Goal: Task Accomplishment & Management: Manage account settings

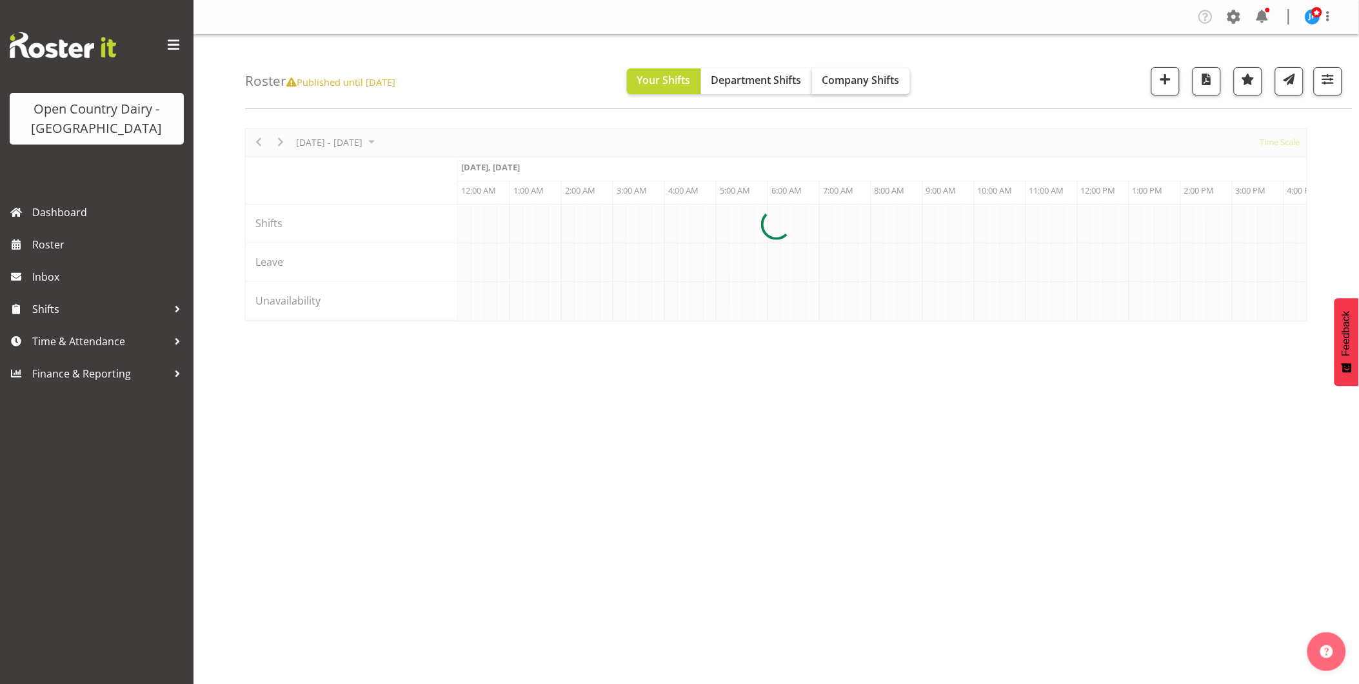
scroll to position [0, 2477]
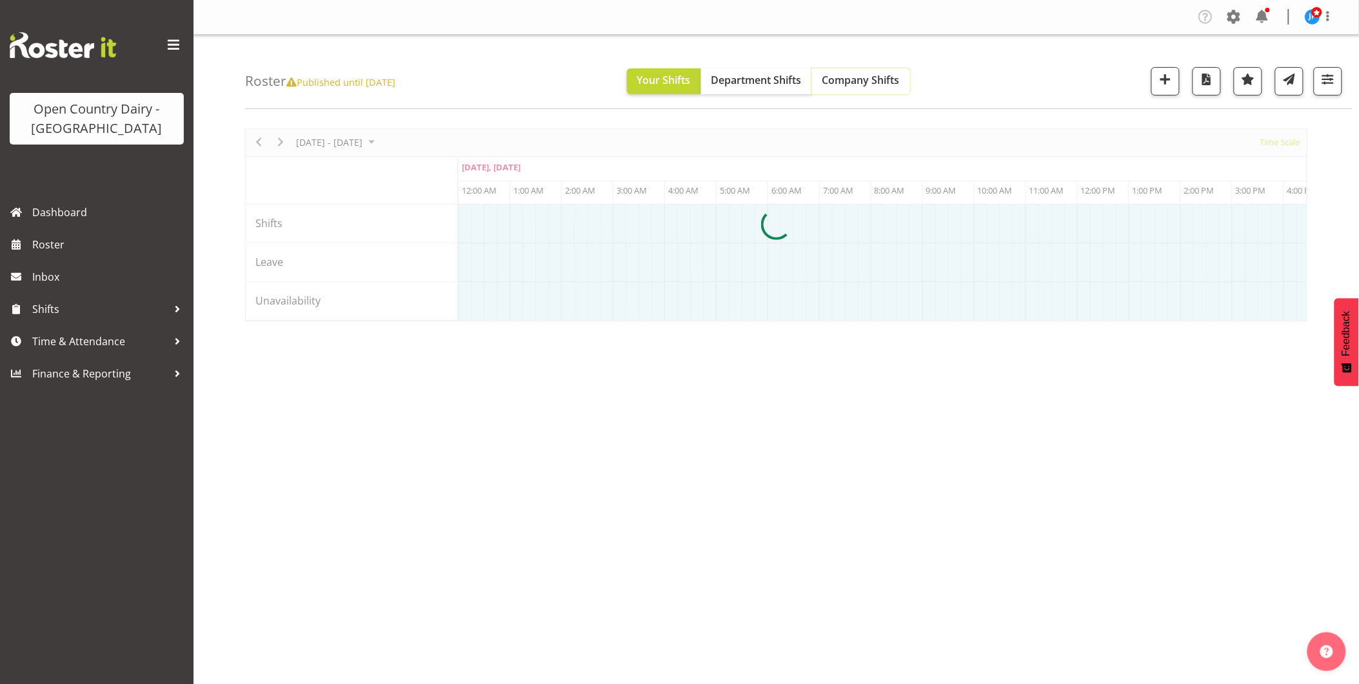
click at [875, 79] on span "Company Shifts" at bounding box center [861, 80] width 77 height 14
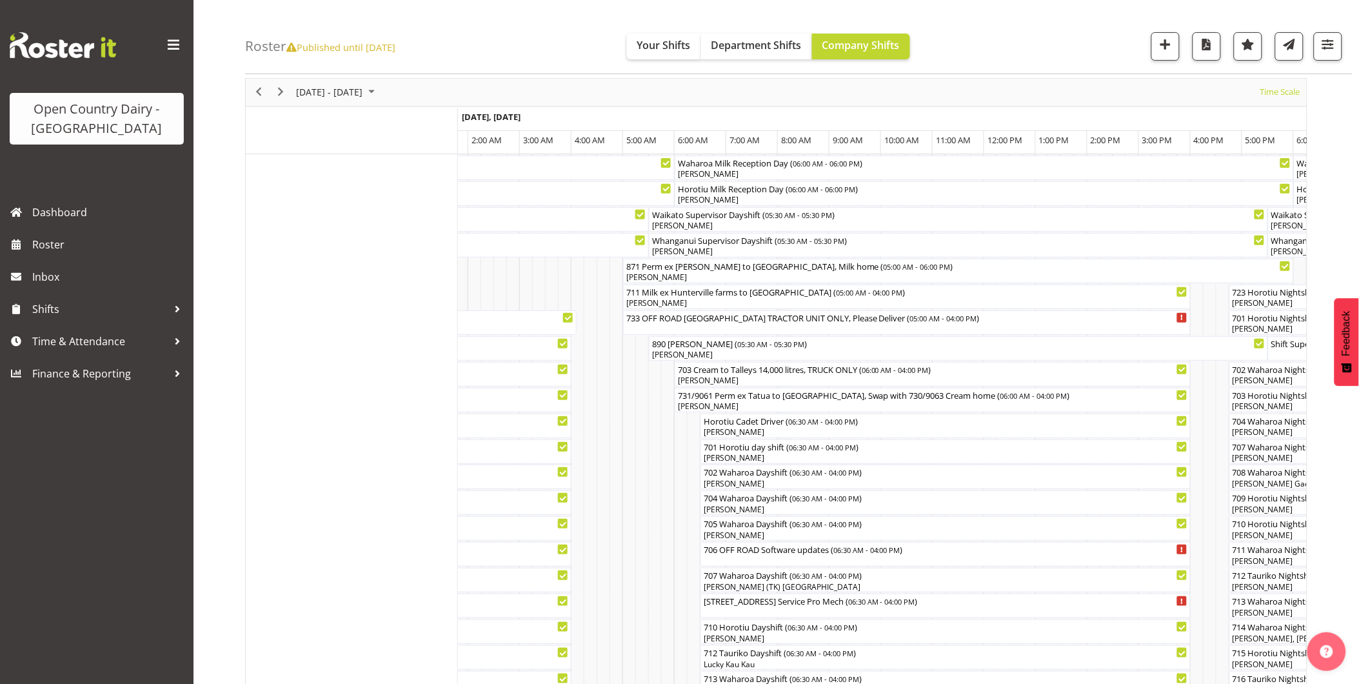
scroll to position [0, 0]
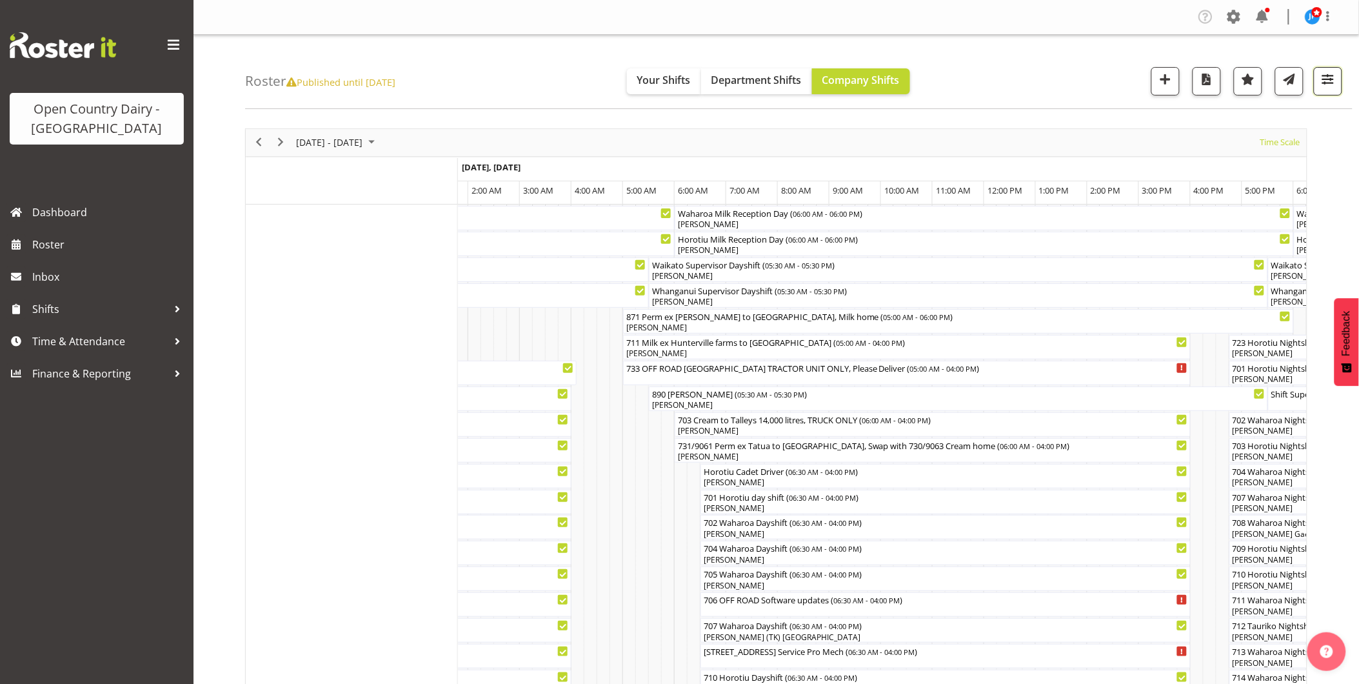
click at [1332, 82] on span "button" at bounding box center [1328, 79] width 17 height 17
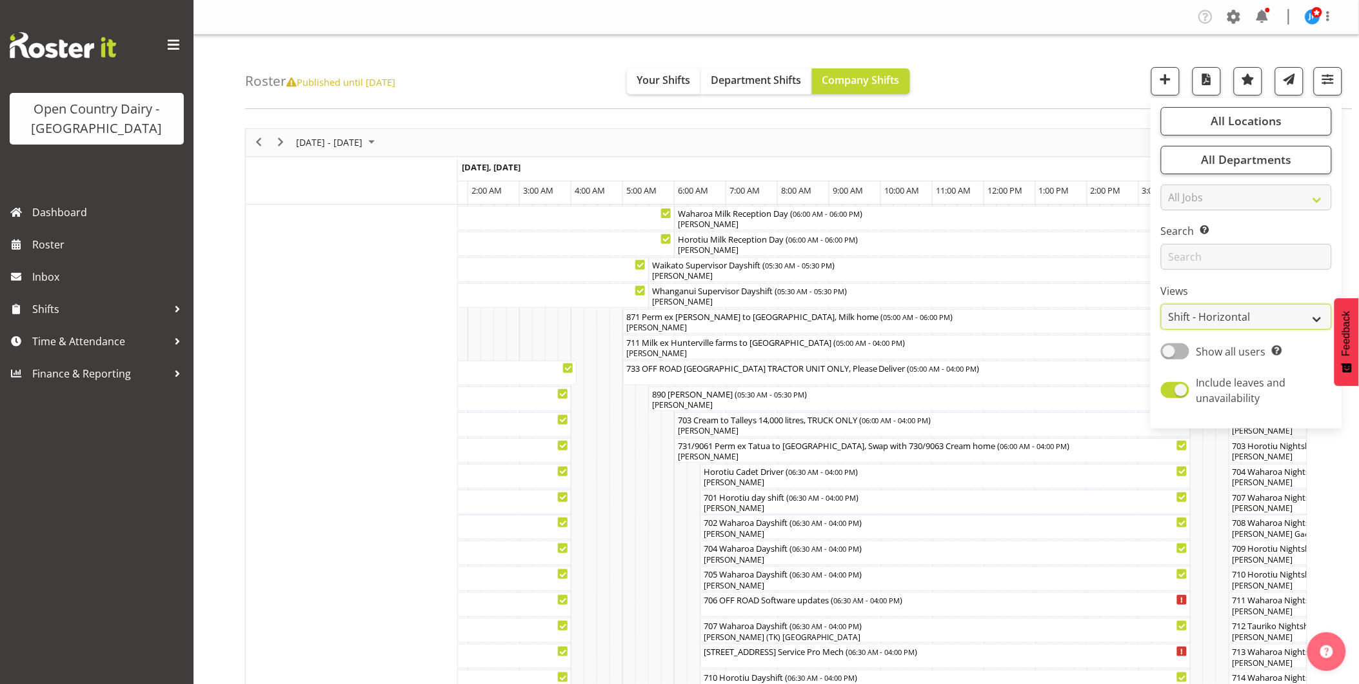
click at [1318, 316] on select "Staff Role Shift - Horizontal Shift - Vertical Staff - Location" at bounding box center [1246, 317] width 171 height 26
select select "staff"
click at [1162, 304] on select "Staff Role Shift - Horizontal Shift - Vertical Staff - Location" at bounding box center [1246, 317] width 171 height 26
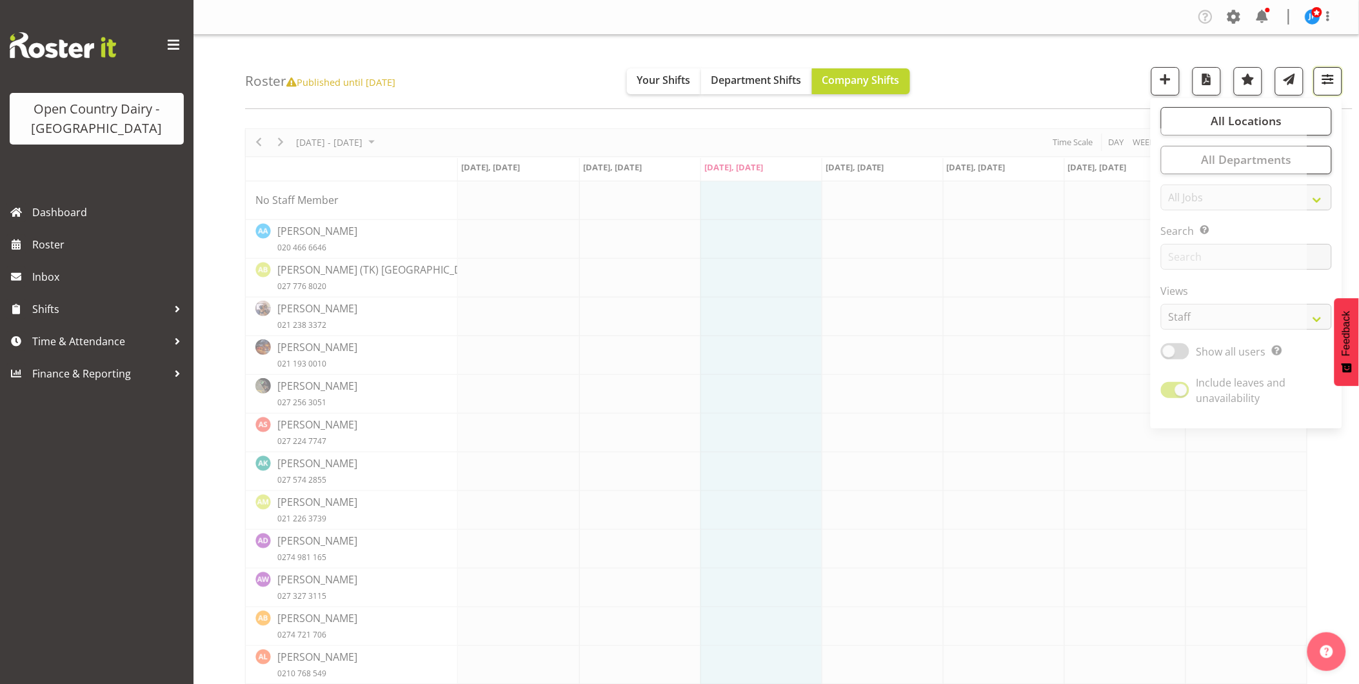
click at [1326, 81] on span "button" at bounding box center [1328, 79] width 17 height 17
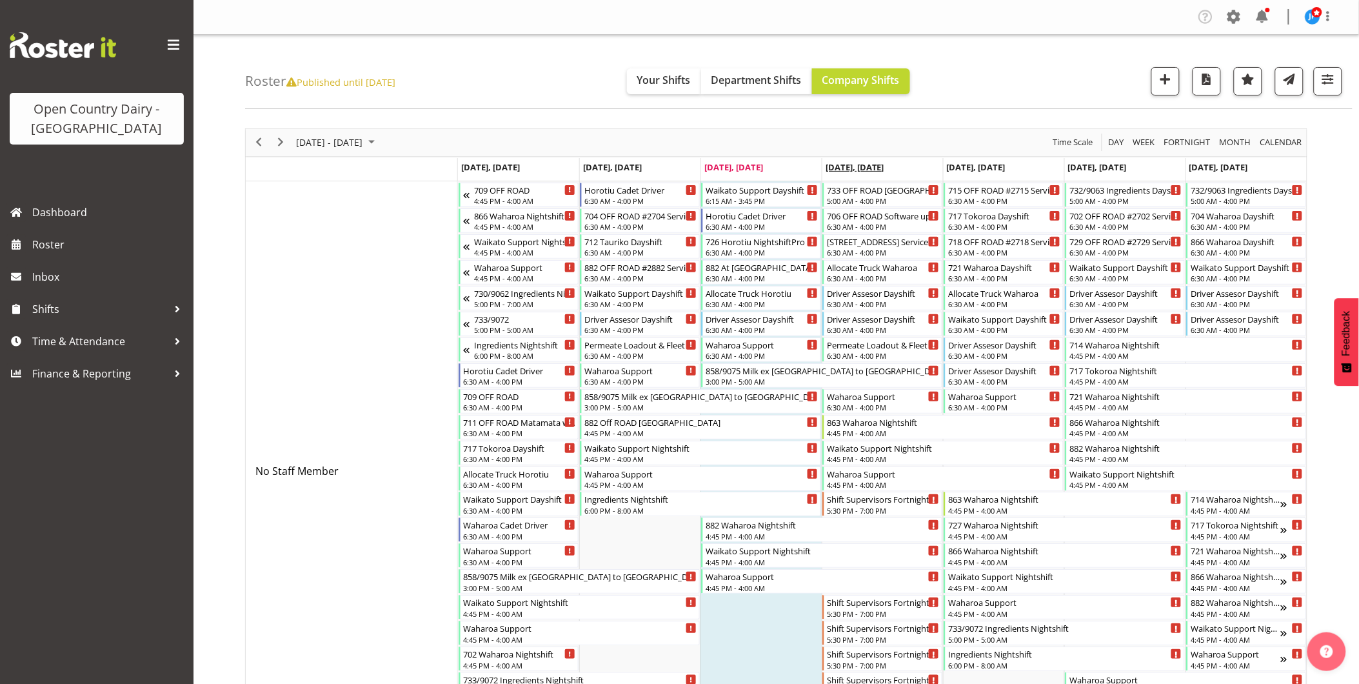
click at [872, 165] on span "[DATE], [DATE]" at bounding box center [855, 167] width 59 height 12
click at [860, 166] on span "[DATE], [DATE]" at bounding box center [855, 167] width 59 height 12
click at [1119, 141] on span "Day" at bounding box center [1117, 142] width 18 height 16
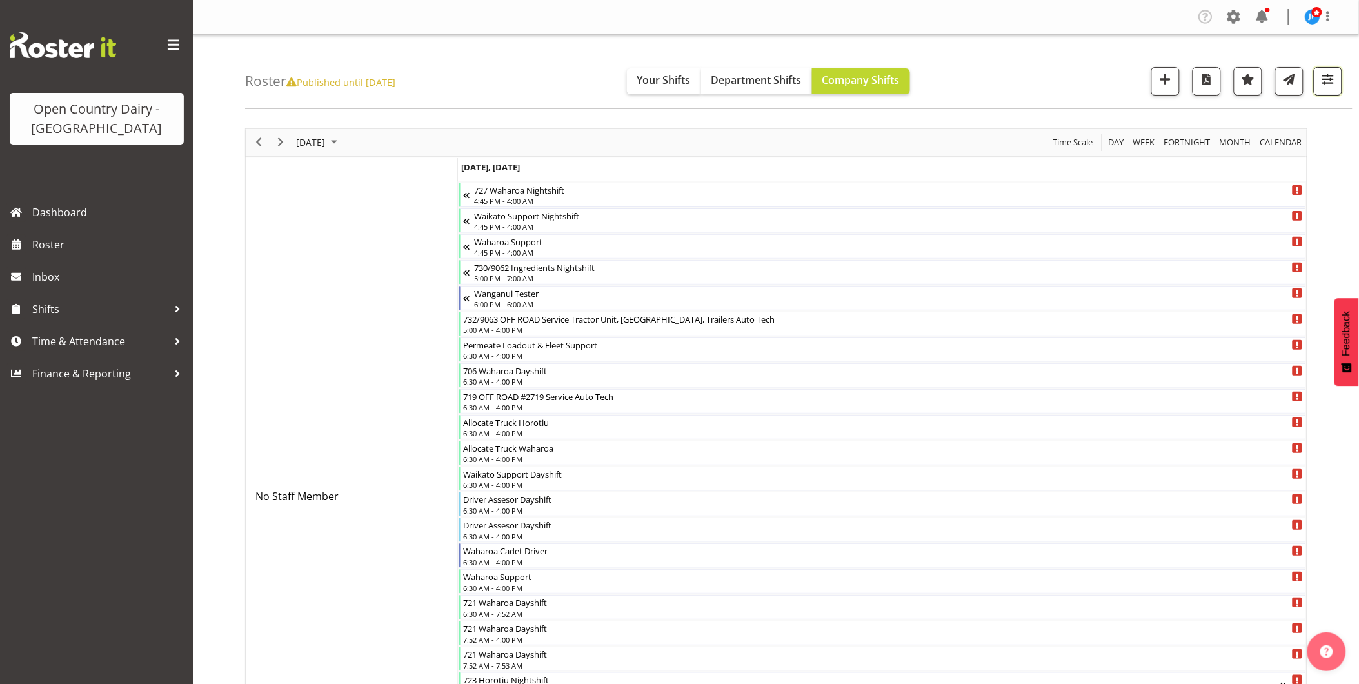
click at [1332, 74] on span "button" at bounding box center [1328, 79] width 17 height 17
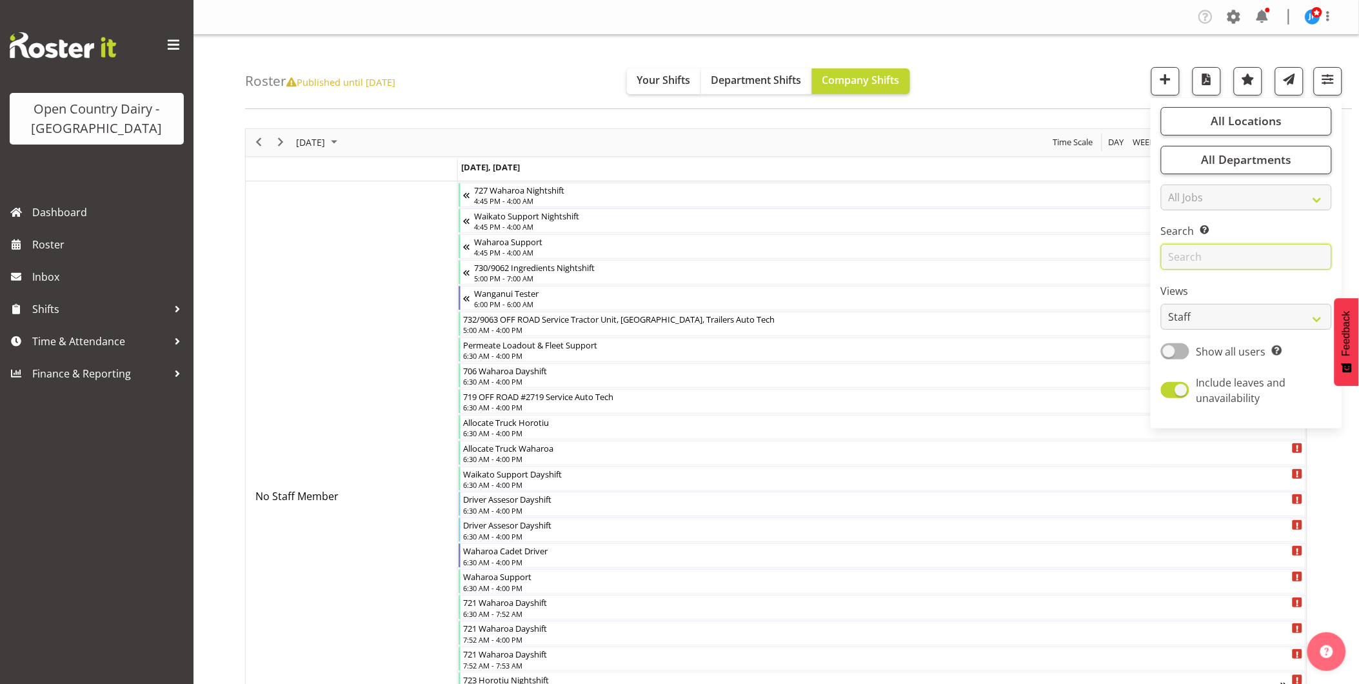
click at [1195, 259] on input "text" at bounding box center [1246, 257] width 171 height 26
type input "Horotiu Day"
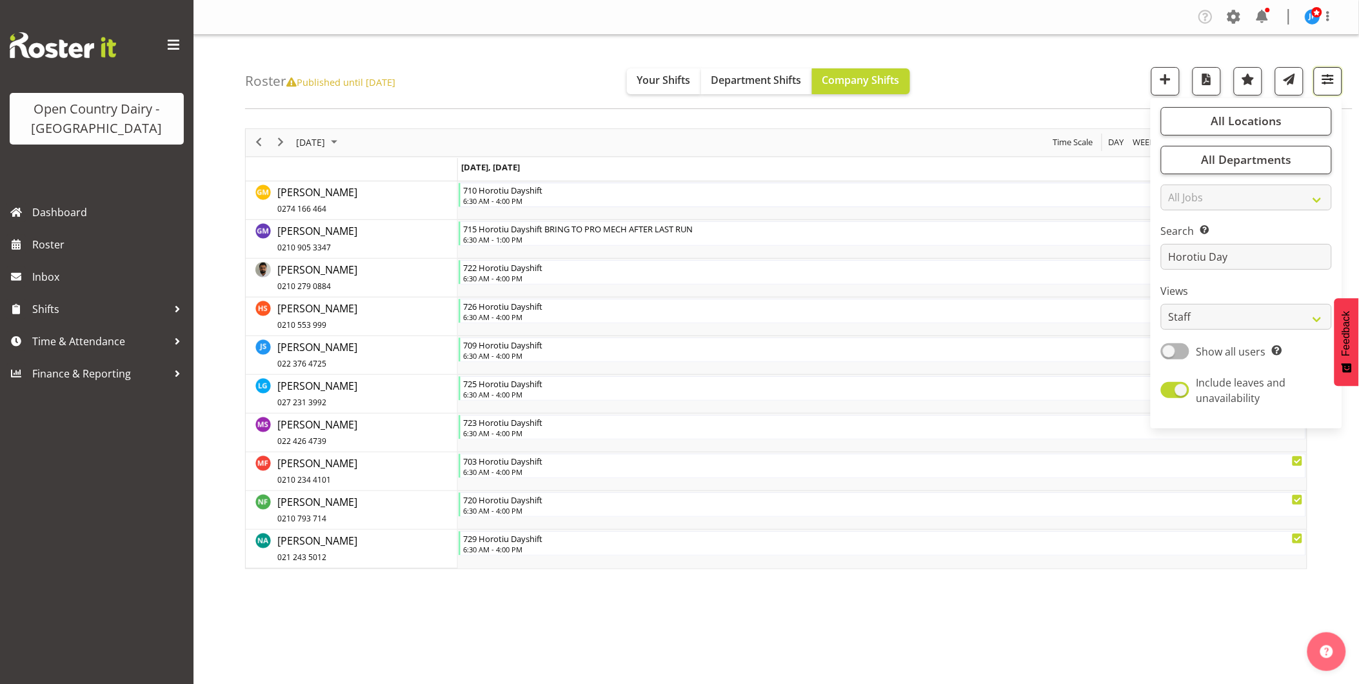
click at [1330, 79] on span "button" at bounding box center [1328, 79] width 17 height 17
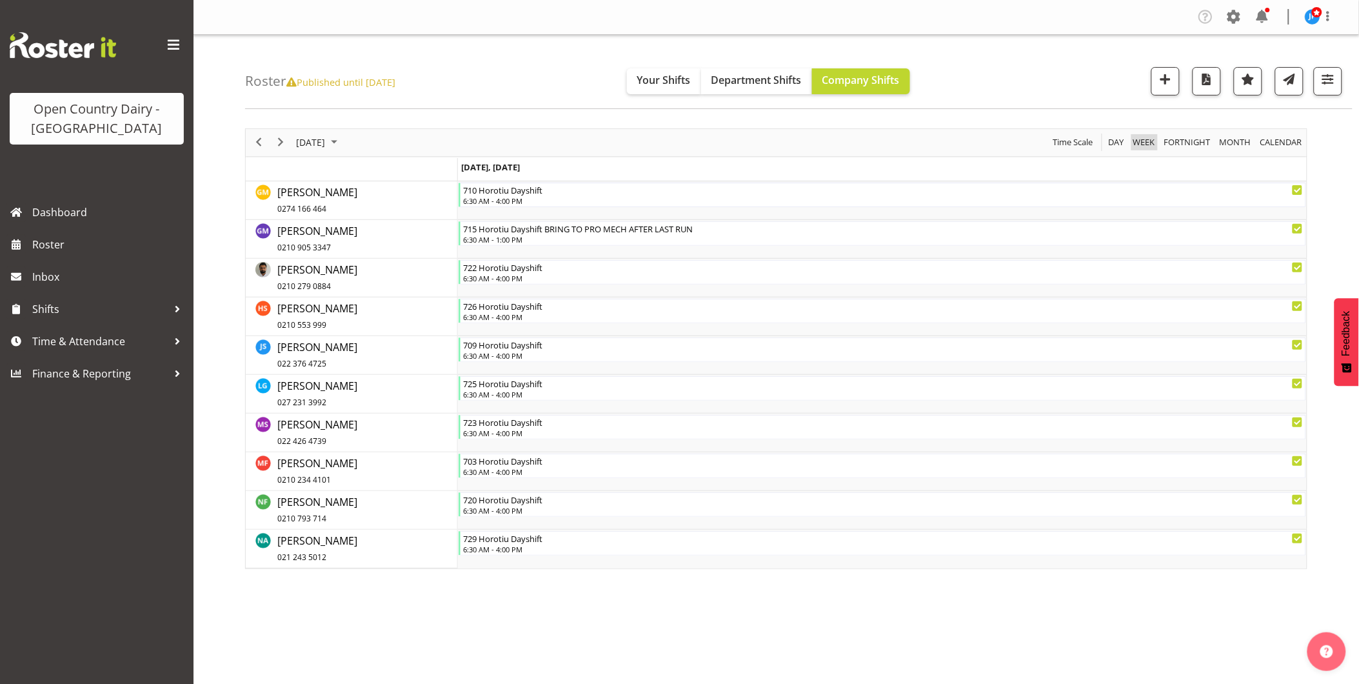
click at [1146, 140] on span "Week" at bounding box center [1144, 142] width 25 height 16
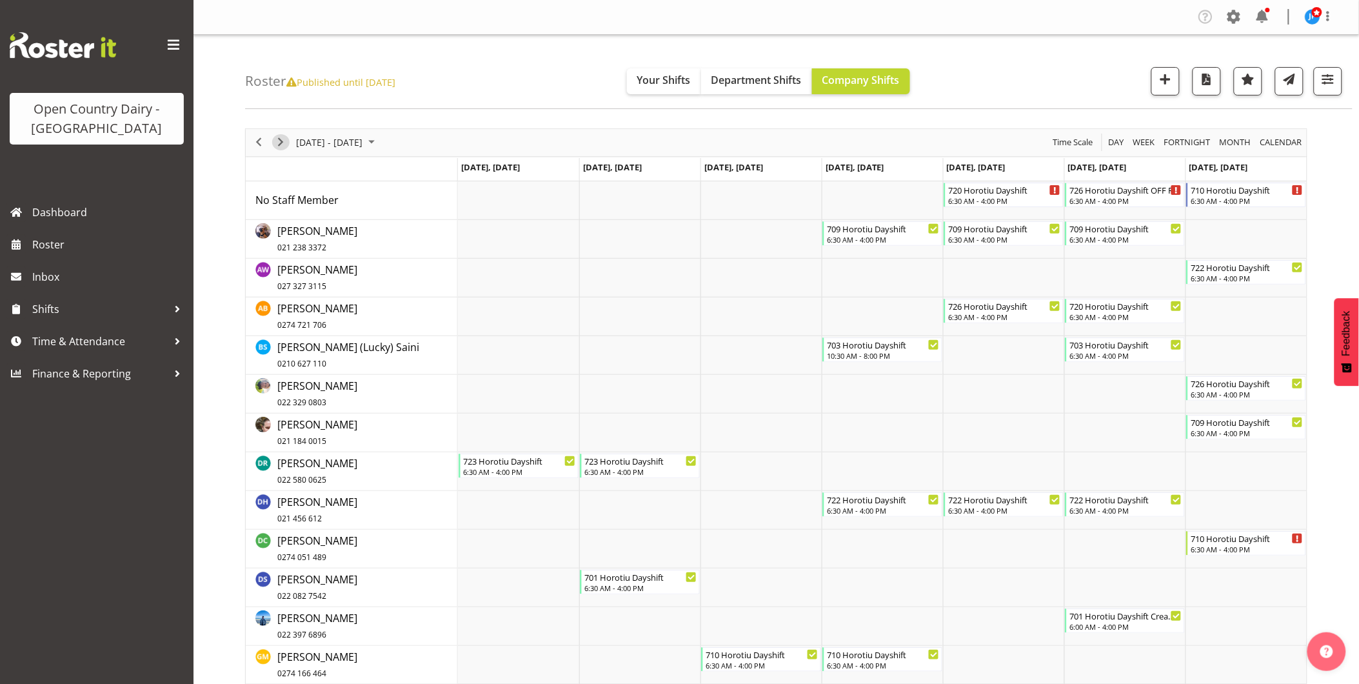
click at [279, 141] on span "Next" at bounding box center [280, 142] width 15 height 16
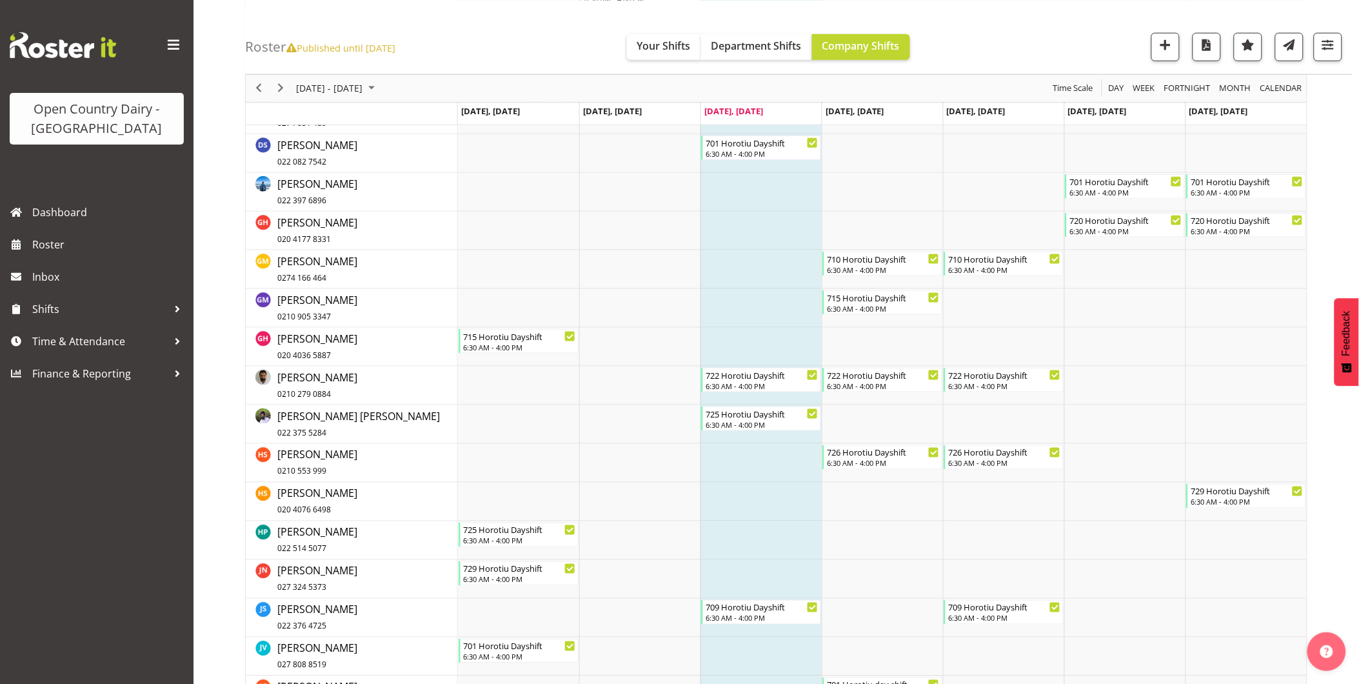
scroll to position [358, 0]
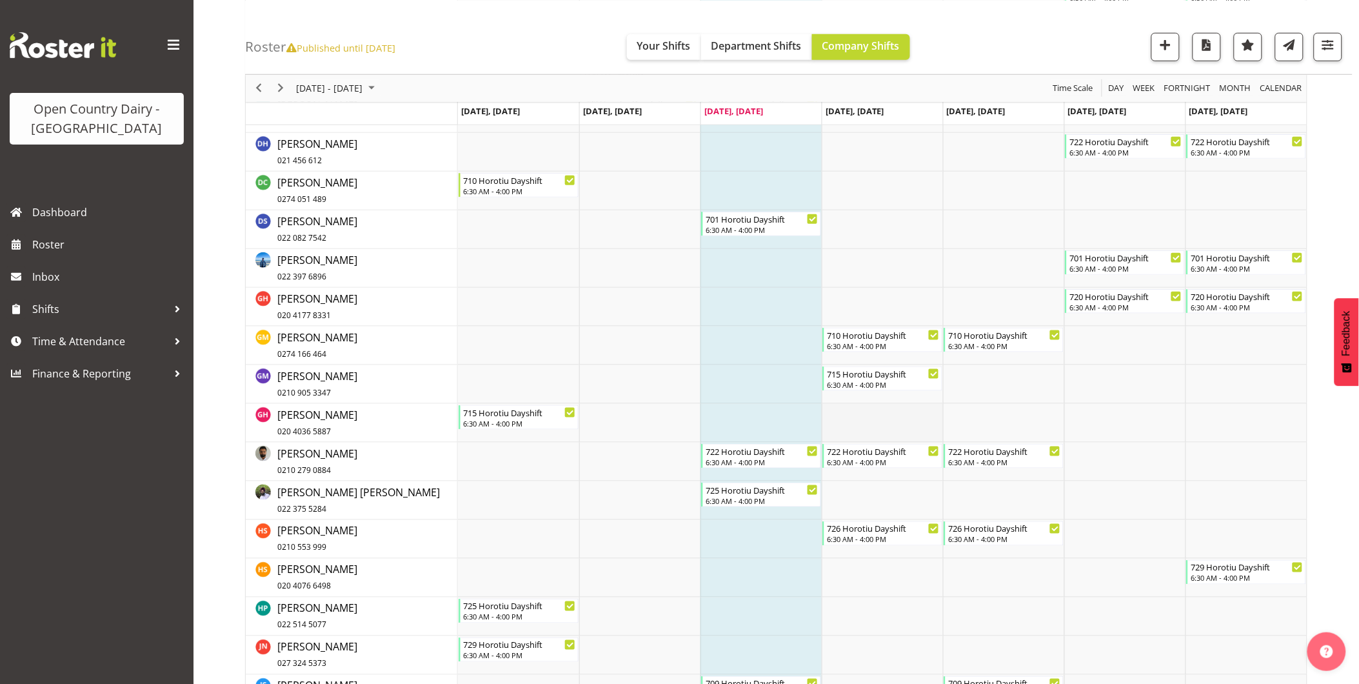
click at [873, 419] on td "Timeline Week of October 8, 2025" at bounding box center [882, 423] width 121 height 39
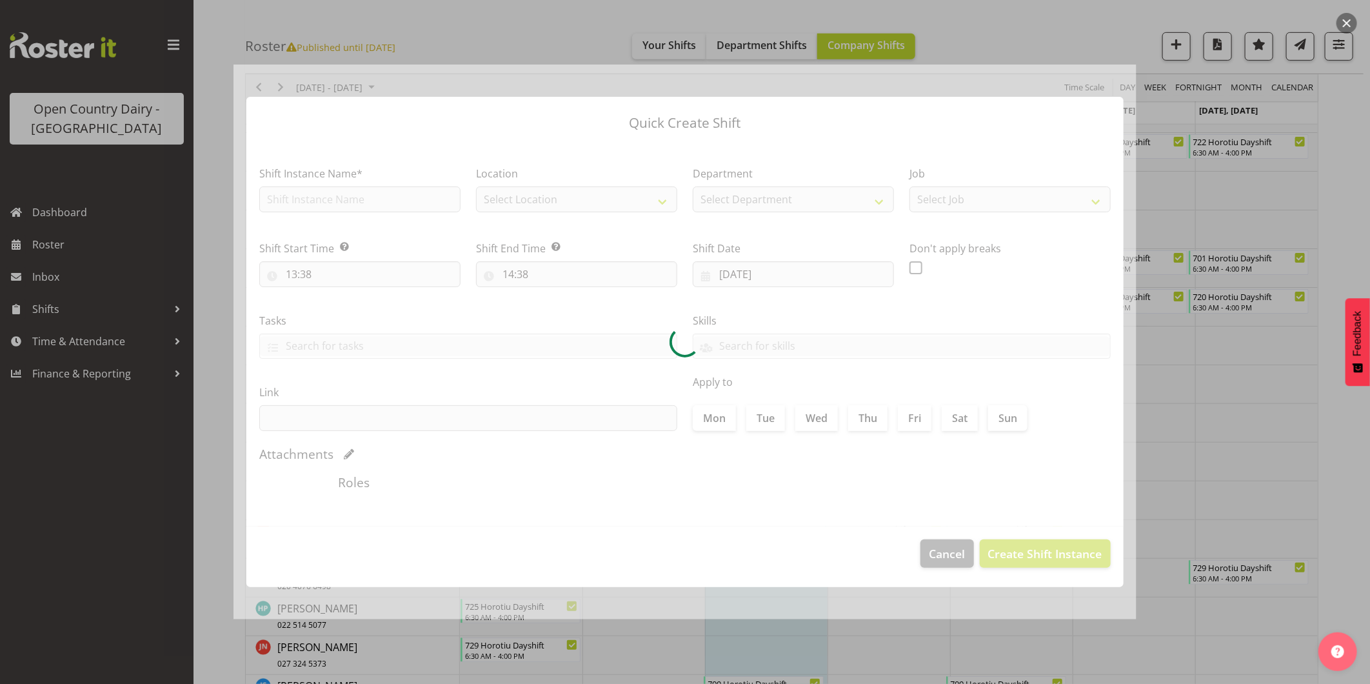
type input "[DATE]"
checkbox input "true"
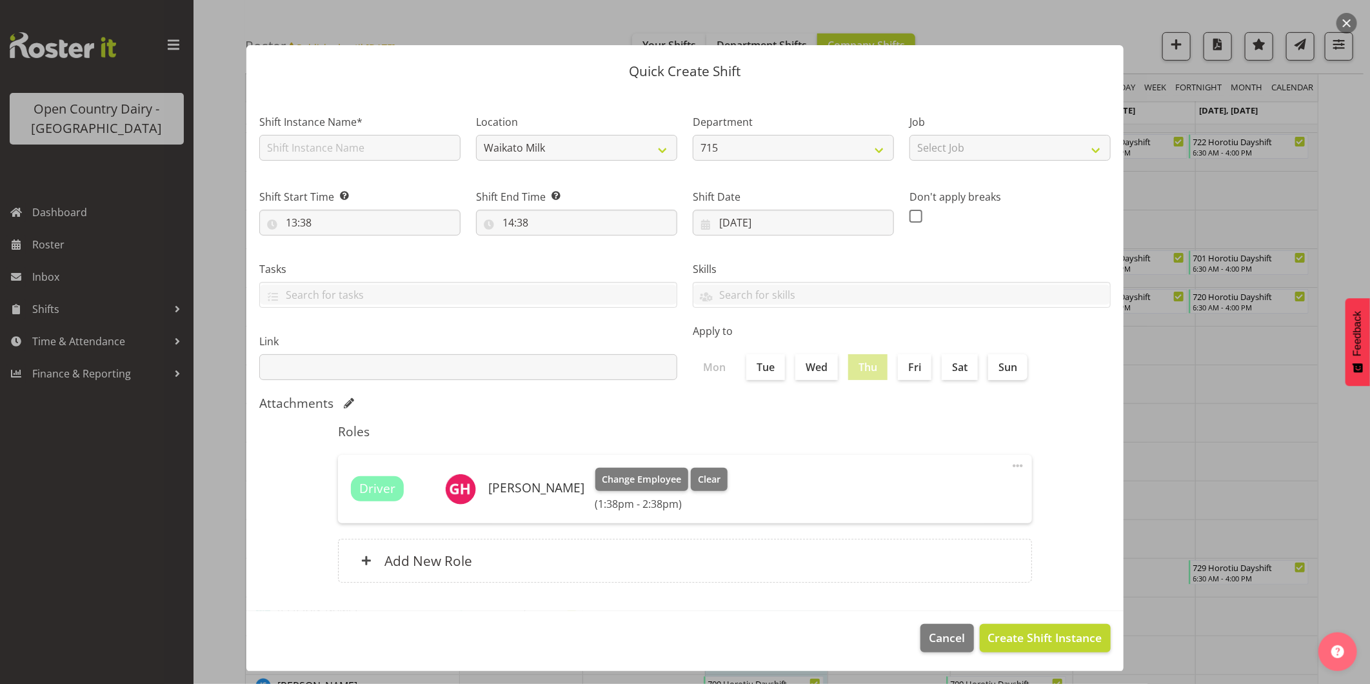
click at [1348, 18] on button "button" at bounding box center [1347, 23] width 21 height 21
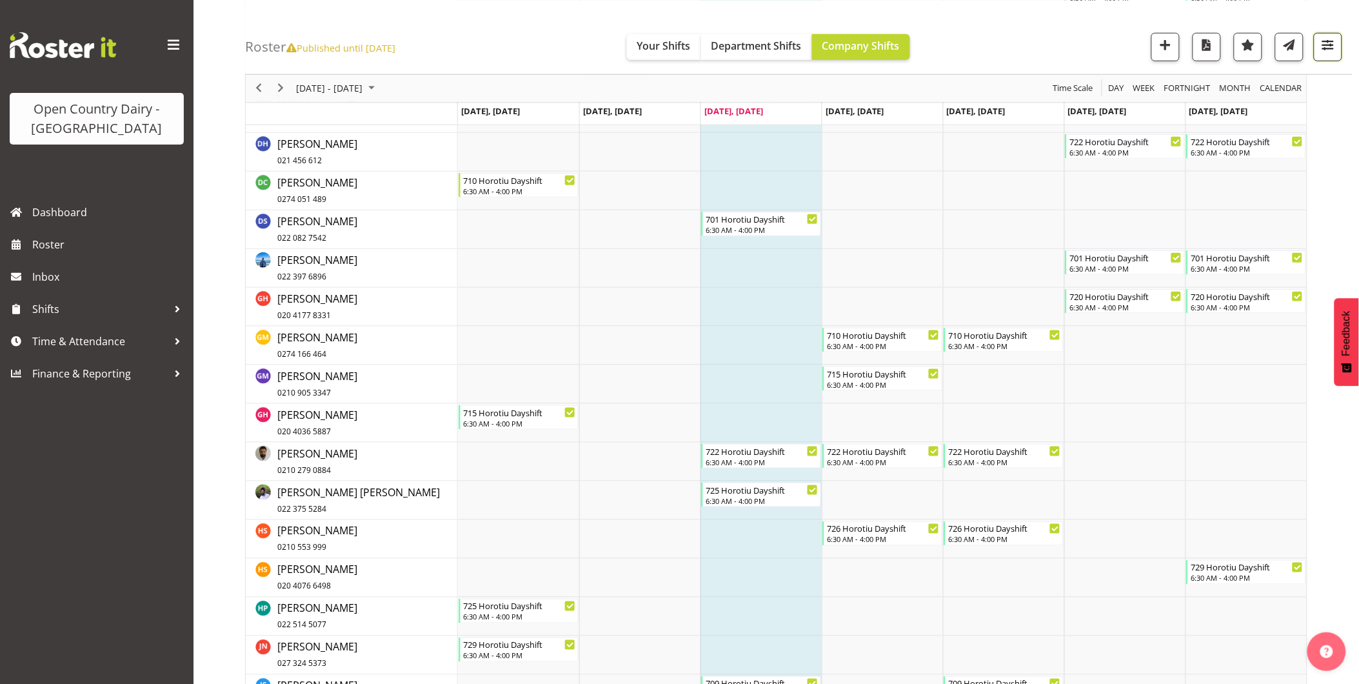
click at [1334, 48] on span "button" at bounding box center [1328, 44] width 17 height 17
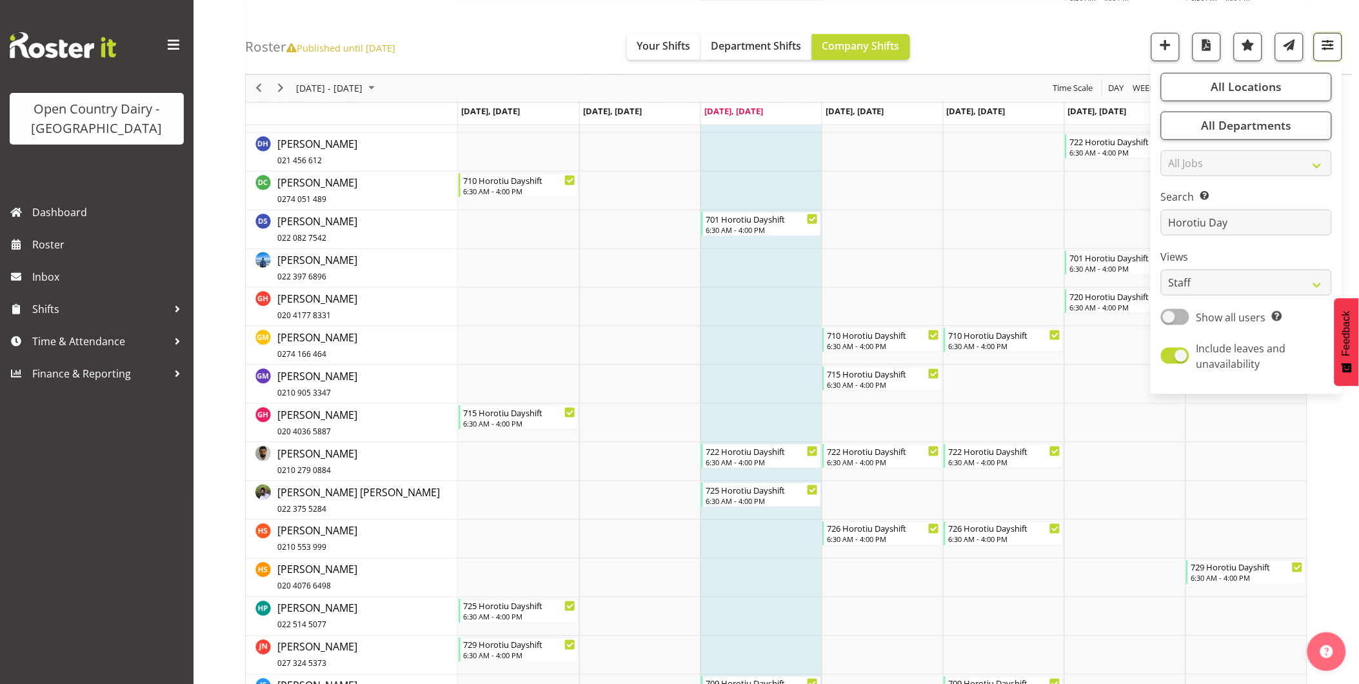
click at [1332, 48] on span "button" at bounding box center [1328, 44] width 17 height 17
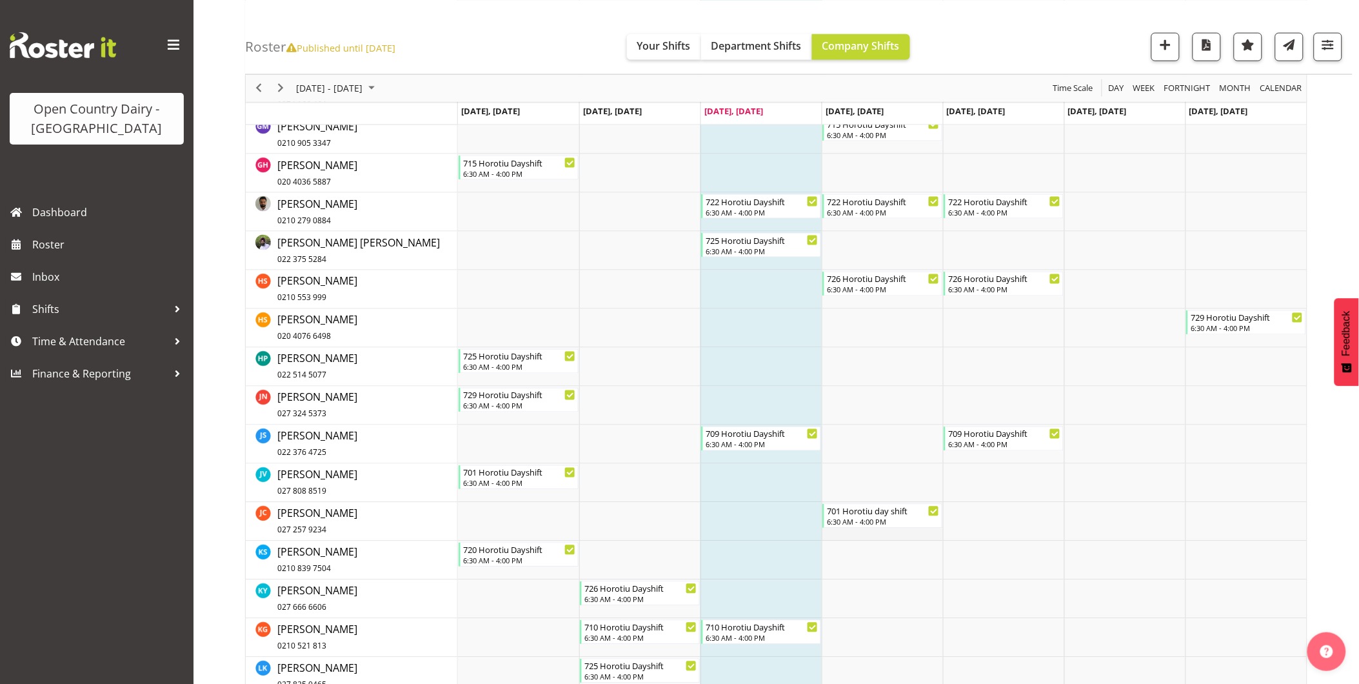
scroll to position [645, 0]
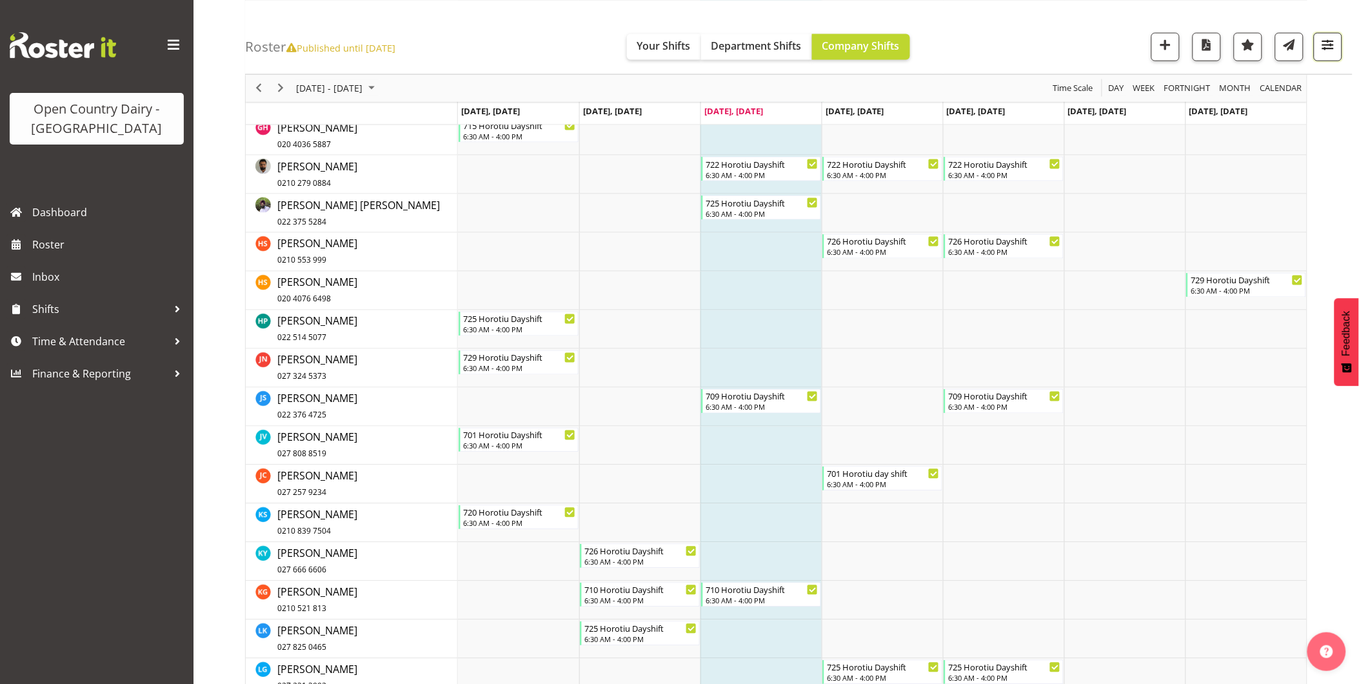
click at [1330, 43] on span "button" at bounding box center [1328, 44] width 17 height 17
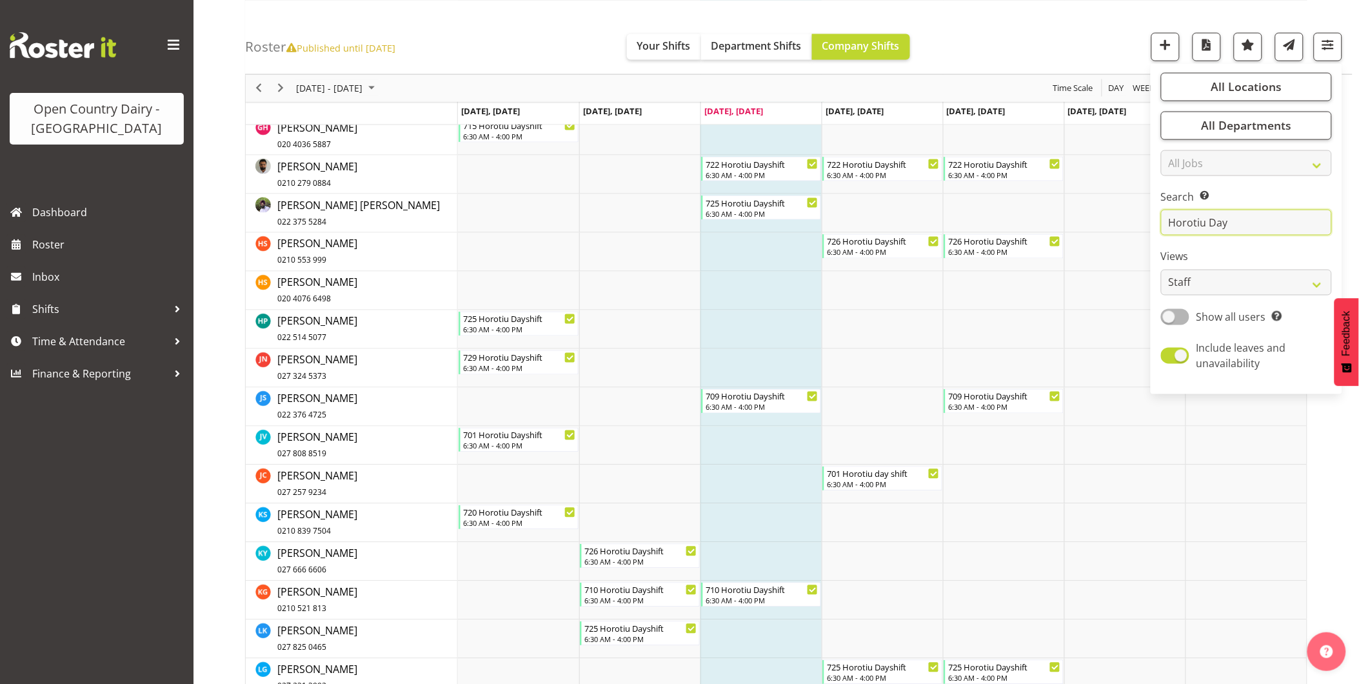
click at [1255, 226] on input "Horotiu Day" at bounding box center [1246, 223] width 171 height 26
drag, startPoint x: 1242, startPoint y: 226, endPoint x: 1120, endPoint y: 226, distance: 122.6
click at [1120, 226] on div "Roster Published until [DATE] Your Shifts Department Shifts Company Shifts All …" at bounding box center [777, 300] width 1166 height 1821
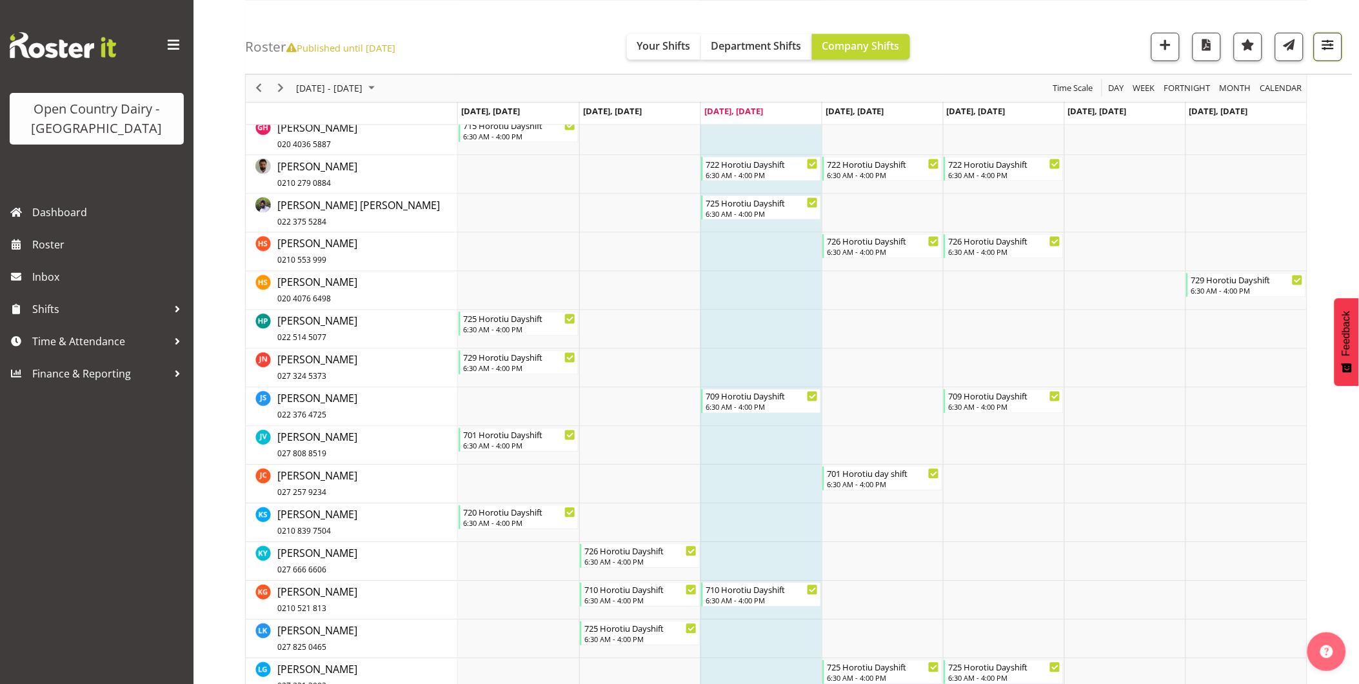
click at [1328, 48] on span "button" at bounding box center [1328, 44] width 17 height 17
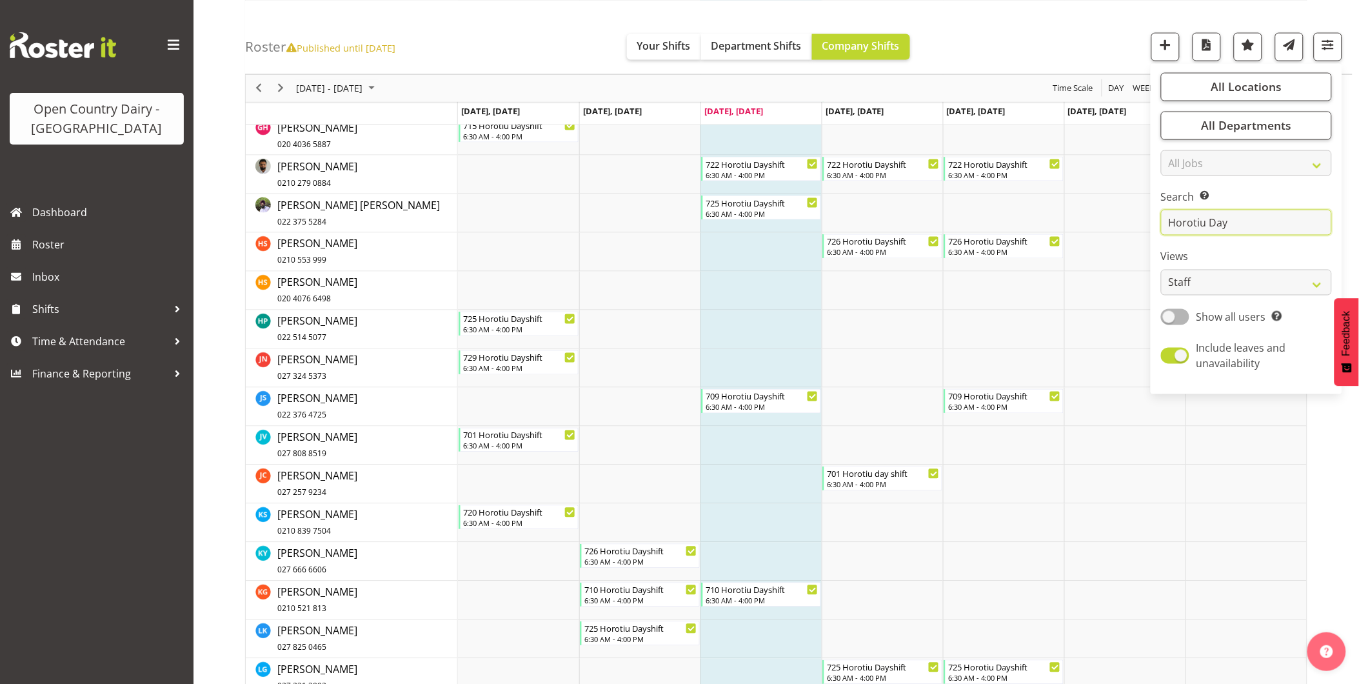
click at [1236, 216] on input "Horotiu Day" at bounding box center [1246, 223] width 171 height 26
click at [1237, 223] on input "Horotiu Day" at bounding box center [1246, 223] width 171 height 26
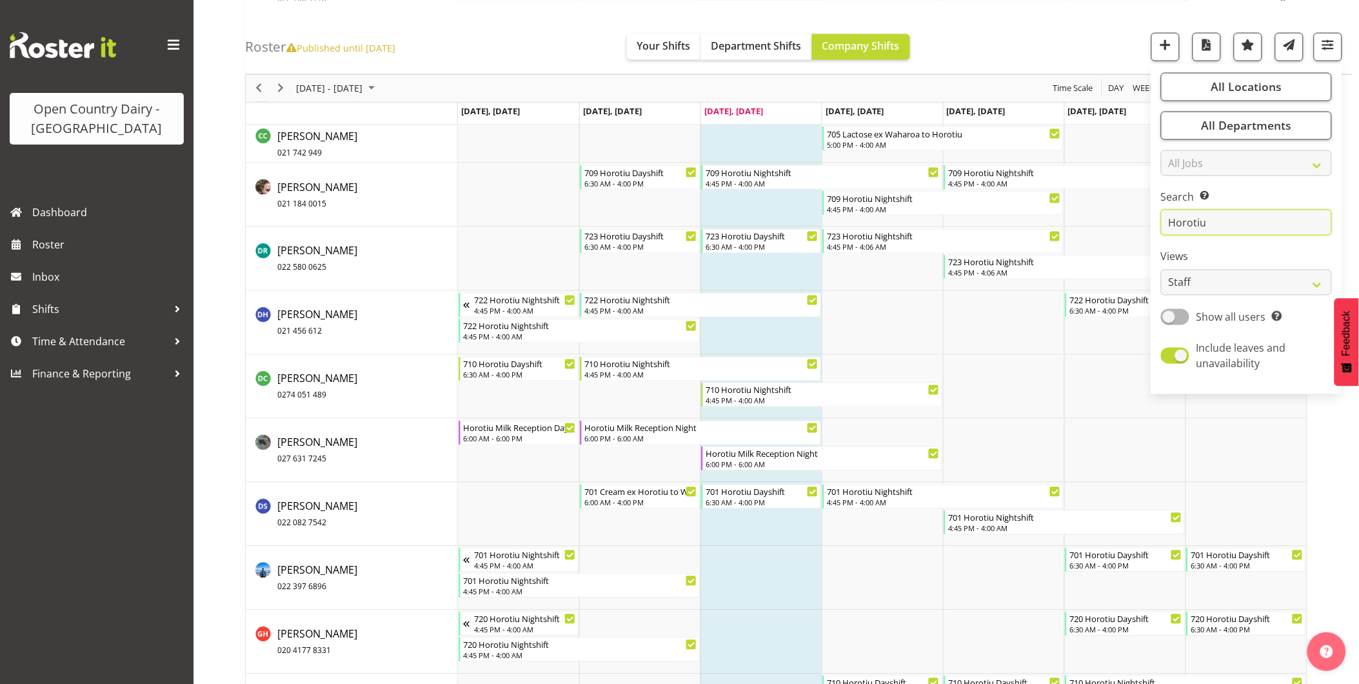
scroll to position [0, 0]
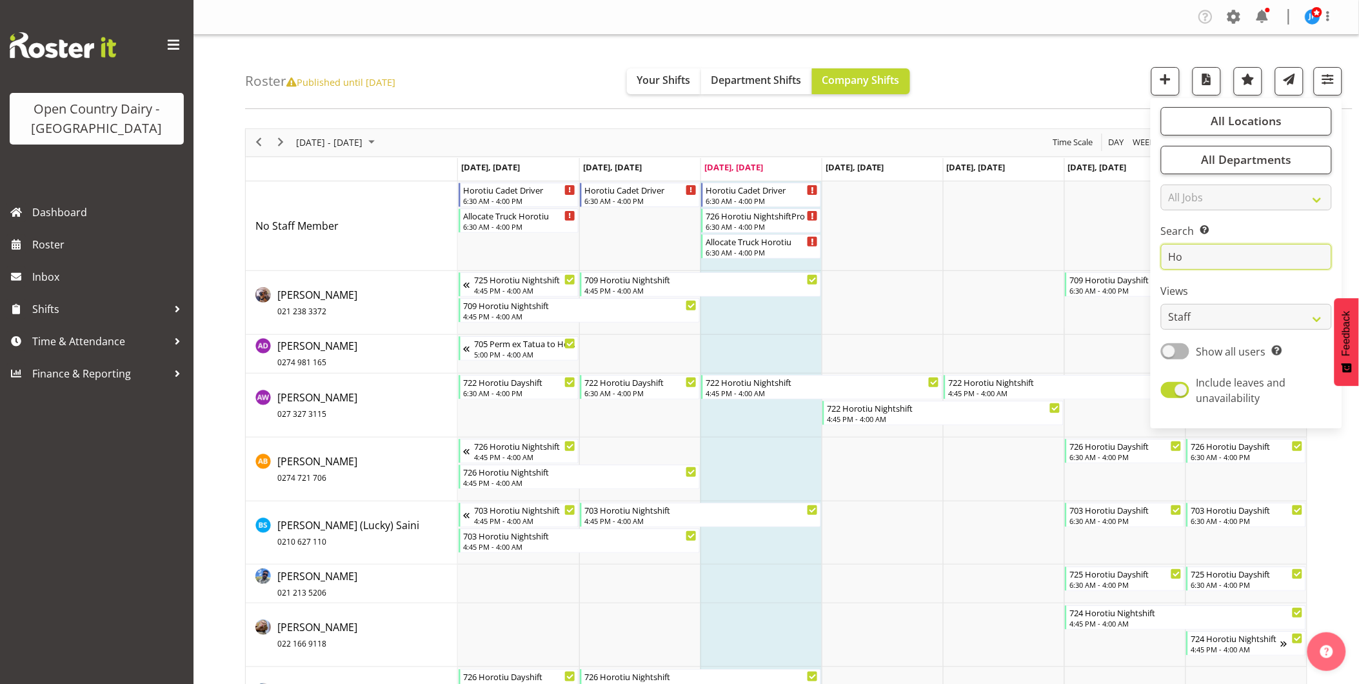
type input "H"
click at [1333, 81] on span "button" at bounding box center [1328, 79] width 17 height 17
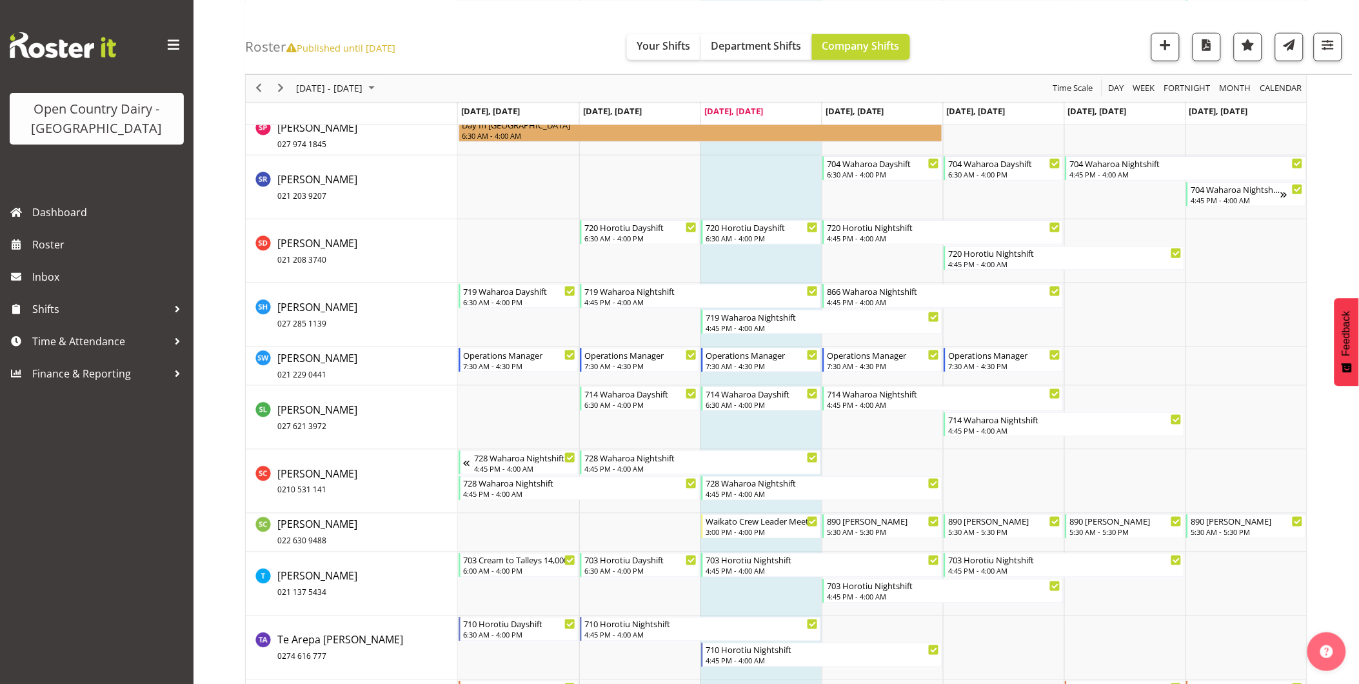
scroll to position [9099, 0]
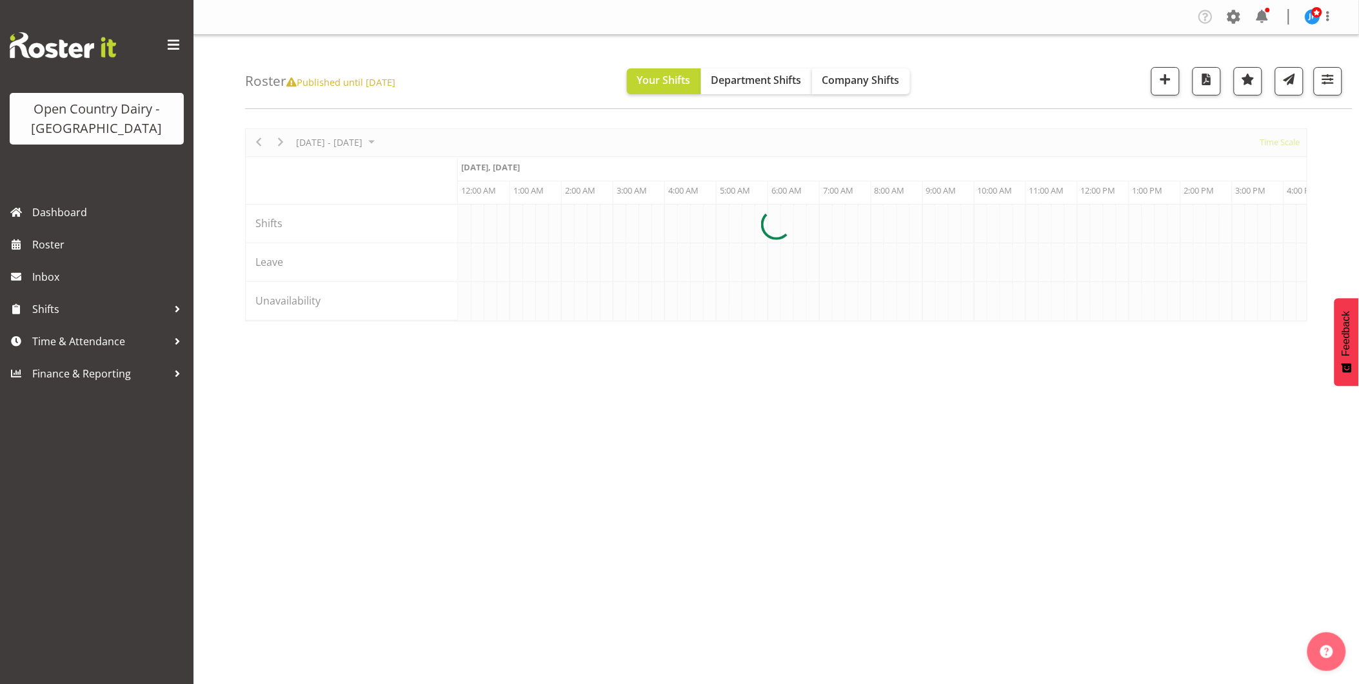
scroll to position [0, 2477]
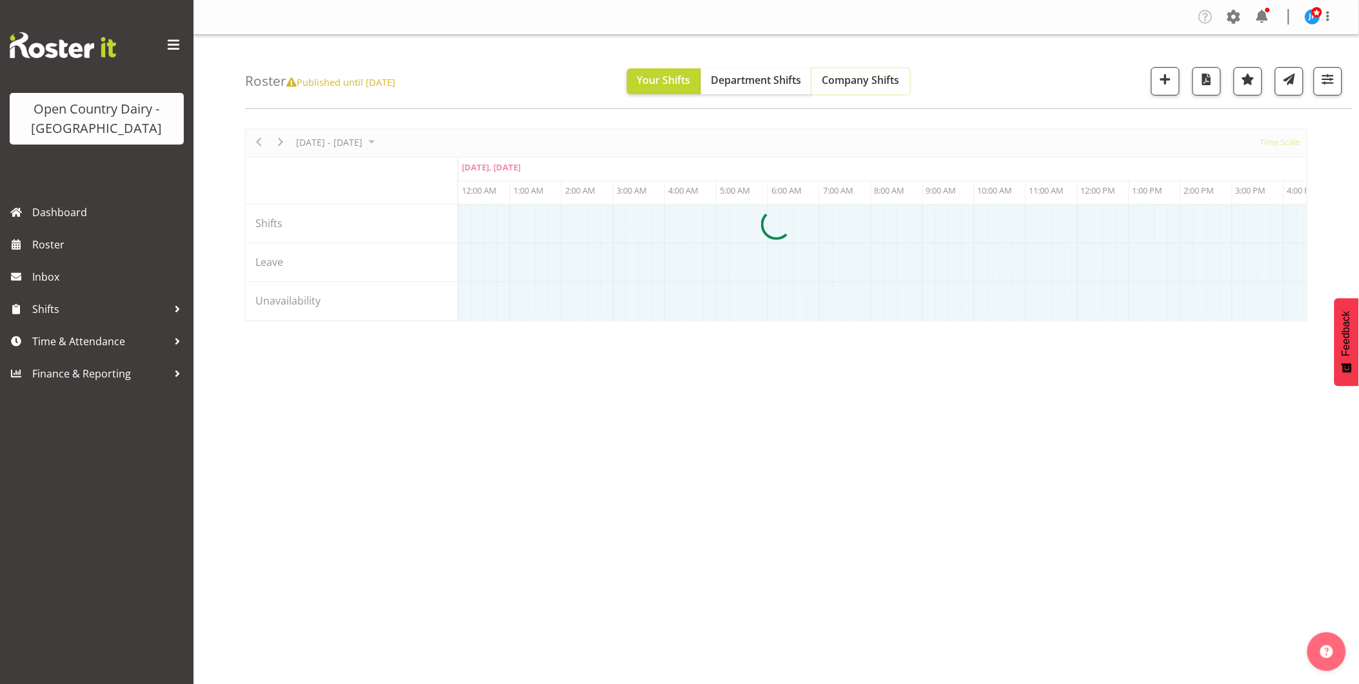
click at [876, 83] on span "Company Shifts" at bounding box center [861, 80] width 77 height 14
click at [881, 79] on span "Company Shifts" at bounding box center [861, 80] width 77 height 14
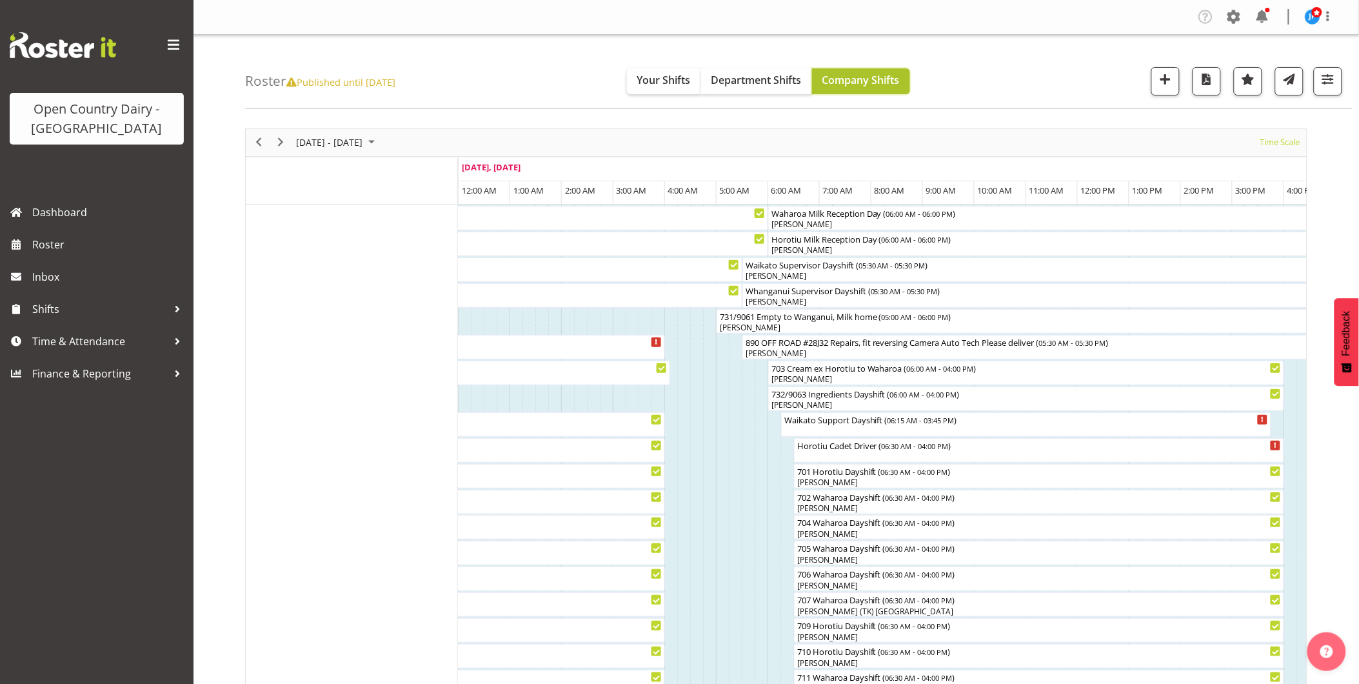
drag, startPoint x: 881, startPoint y: 79, endPoint x: 874, endPoint y: 75, distance: 7.5
click at [881, 79] on span "Company Shifts" at bounding box center [861, 80] width 77 height 14
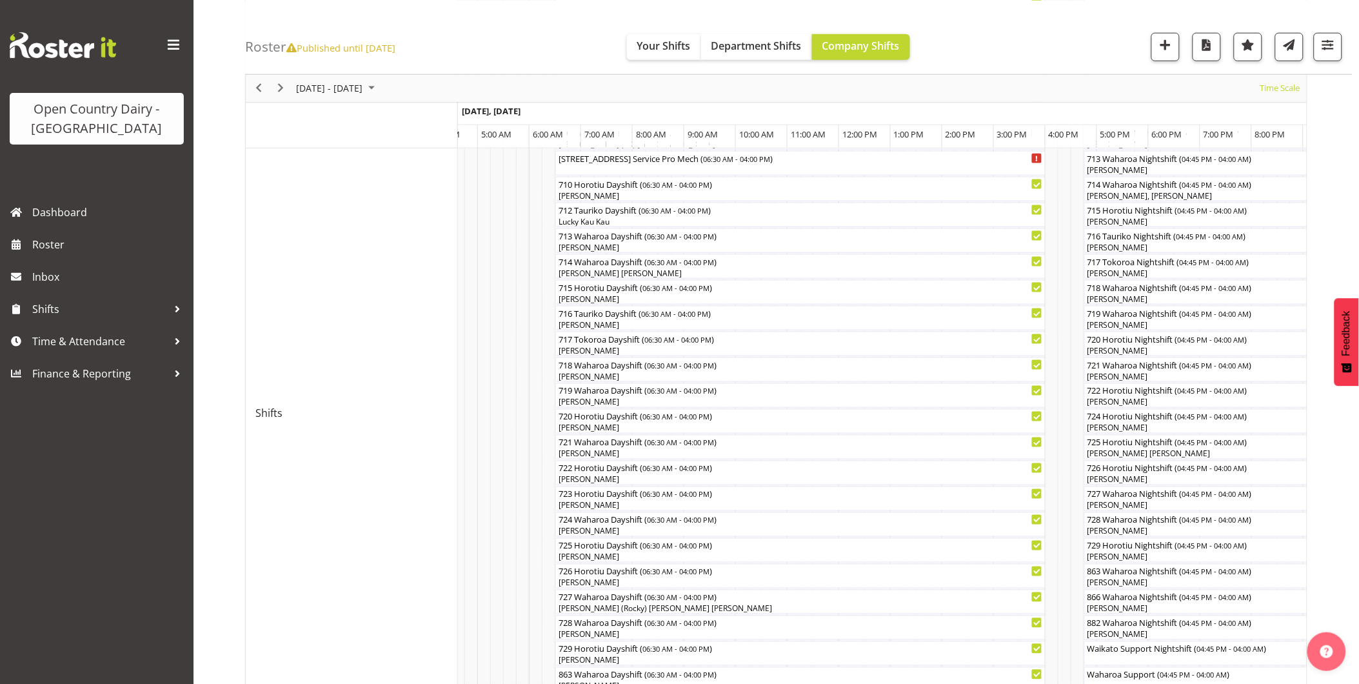
scroll to position [467, 0]
